Goal: Task Accomplishment & Management: Use online tool/utility

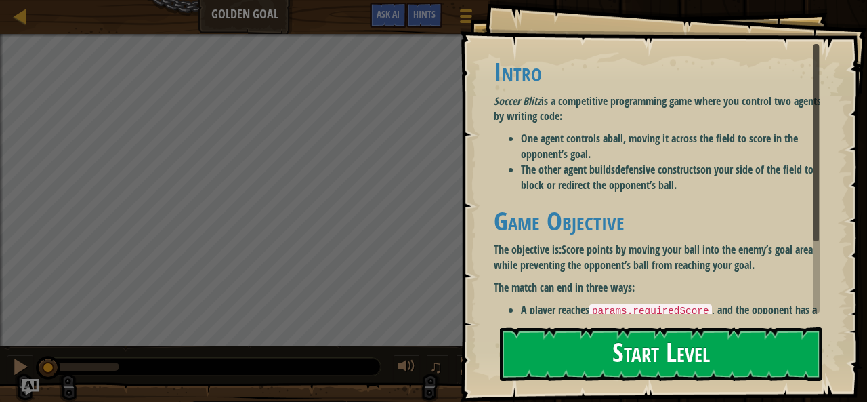
click at [577, 194] on div "Goals Intro Soccer Blitz is a competitive programming game where you control tw…" at bounding box center [663, 201] width 407 height 402
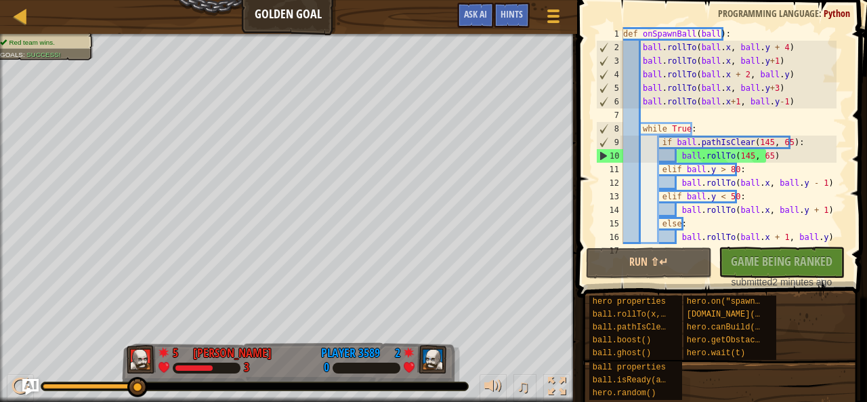
type textarea "ball.rollTo(ball.x, ball.y+1)"
click at [775, 66] on div "def onSpawnBall ( ball ) : ball . rollTo ( ball . x , ball . y + 4 ) ball . rol…" at bounding box center [728, 149] width 216 height 244
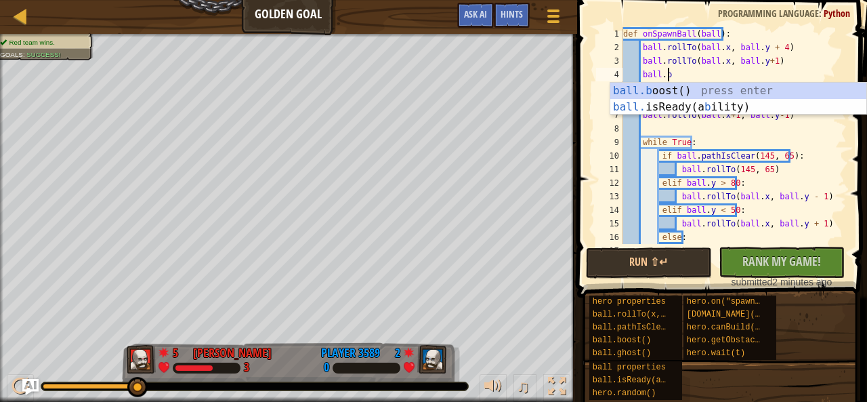
scroll to position [6, 3]
type textarea "[DOMAIN_NAME]"
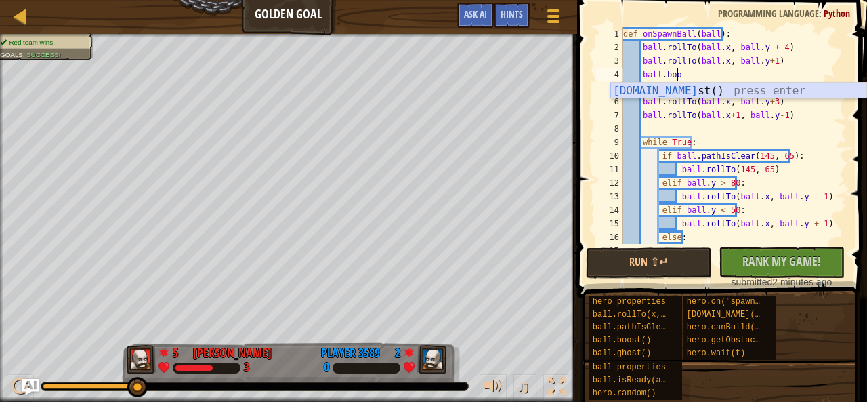
click at [735, 93] on div "[DOMAIN_NAME] st() press enter" at bounding box center [738, 107] width 257 height 49
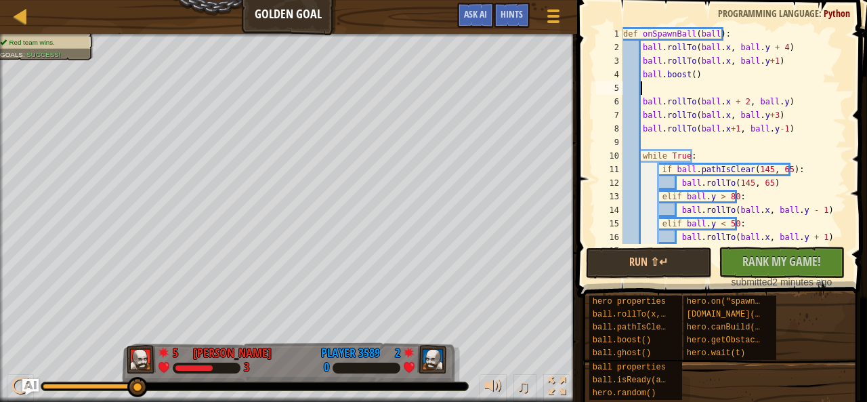
scroll to position [6, 0]
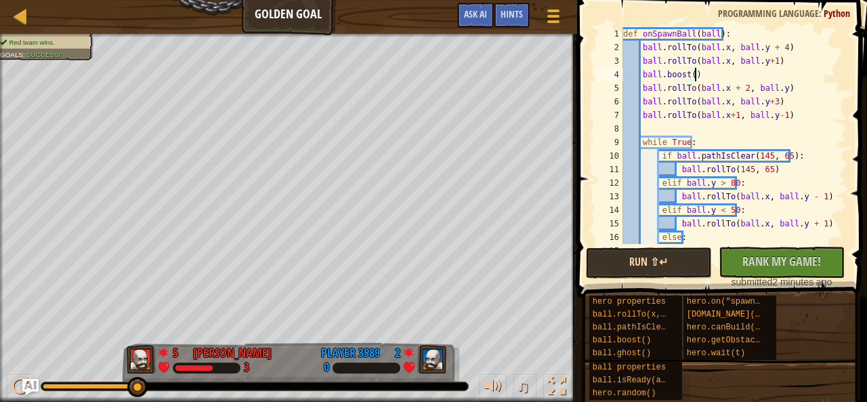
type textarea "ball.boost()"
click at [666, 270] on button "Run ⇧↵" at bounding box center [649, 262] width 126 height 31
